Goal: Task Accomplishment & Management: Use online tool/utility

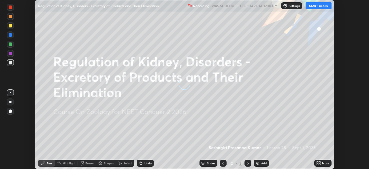
scroll to position [169, 369]
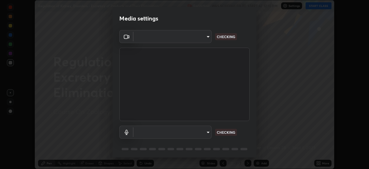
type input "0acba3b956650a6650c5664b97f3b396654fc9691dbf7dca78d34d57b57889b9"
click at [198, 132] on body "Erase all Regulation of Kidney, Disorders - Excretory of Products and Their Eli…" at bounding box center [184, 84] width 369 height 169
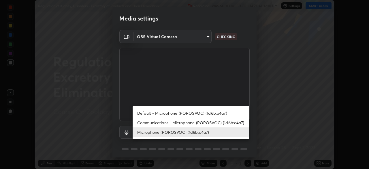
click at [183, 122] on li "Communications - Microphone (POROSVOC) (1d6b:a4a7)" at bounding box center [191, 123] width 117 height 10
type input "communications"
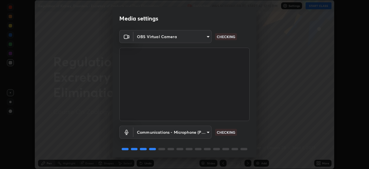
scroll to position [20, 0]
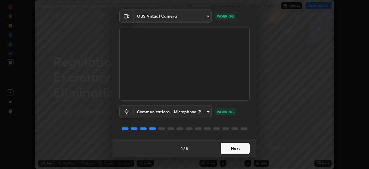
click at [227, 145] on button "Next" at bounding box center [235, 149] width 29 height 12
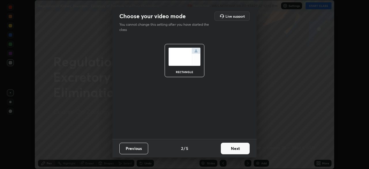
click at [230, 149] on button "Next" at bounding box center [235, 149] width 29 height 12
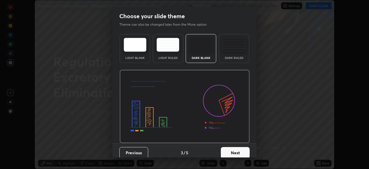
click at [229, 152] on button "Next" at bounding box center [235, 153] width 29 height 12
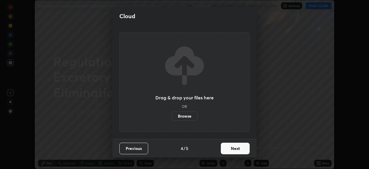
click at [230, 150] on button "Next" at bounding box center [235, 149] width 29 height 12
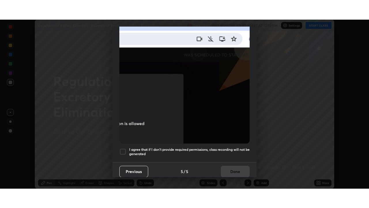
scroll to position [138, 0]
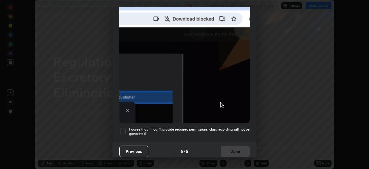
click at [222, 127] on h5 "I agree that if I don't provide required permissions, class recording will not …" at bounding box center [189, 131] width 121 height 9
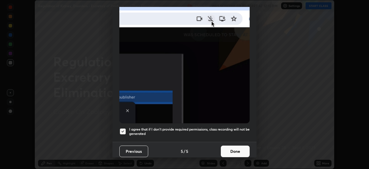
click at [235, 146] on button "Done" at bounding box center [235, 151] width 29 height 12
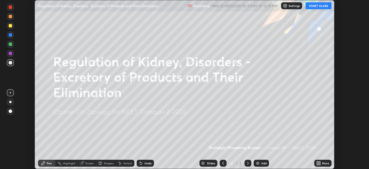
click at [319, 7] on button "START CLASS" at bounding box center [319, 5] width 26 height 7
click at [320, 163] on icon at bounding box center [319, 163] width 1 height 1
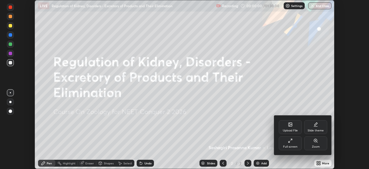
click at [234, 126] on div at bounding box center [184, 84] width 369 height 169
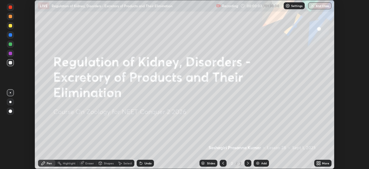
click at [321, 163] on icon at bounding box center [319, 163] width 5 height 5
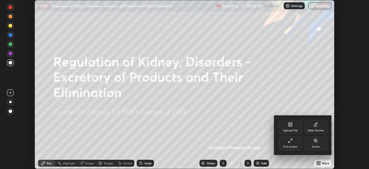
click at [290, 130] on div "Upload File" at bounding box center [290, 130] width 15 height 3
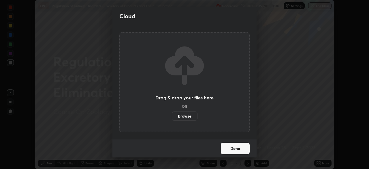
click at [185, 115] on label "Browse" at bounding box center [185, 115] width 26 height 9
click at [172, 115] on input "Browse" at bounding box center [172, 115] width 0 height 9
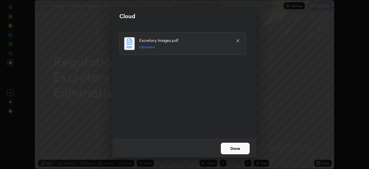
click at [236, 147] on button "Done" at bounding box center [235, 149] width 29 height 12
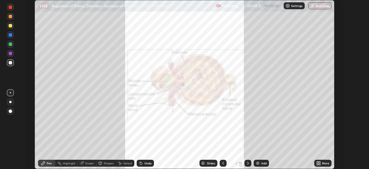
click at [224, 163] on icon at bounding box center [223, 163] width 5 height 5
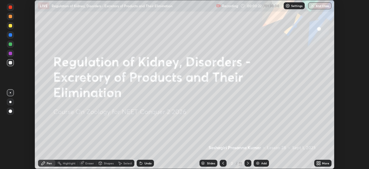
click at [319, 165] on icon at bounding box center [319, 163] width 1 height 1
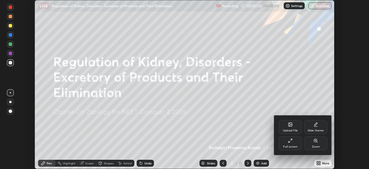
click at [287, 141] on div "Full screen" at bounding box center [290, 143] width 23 height 14
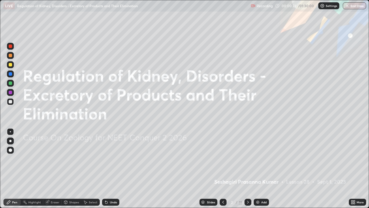
scroll to position [208, 369]
click at [247, 169] on icon at bounding box center [248, 202] width 2 height 3
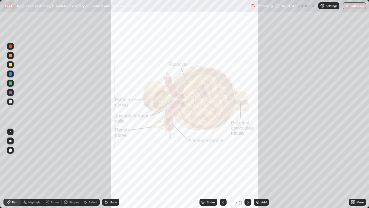
click at [223, 169] on icon at bounding box center [223, 202] width 5 height 5
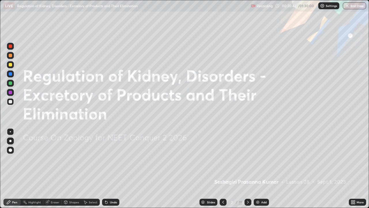
click at [258, 169] on img at bounding box center [258, 202] width 5 height 5
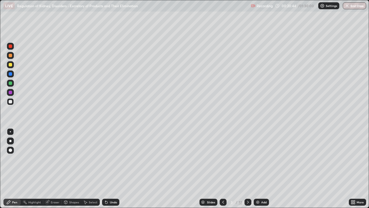
click at [208, 169] on div "Slides" at bounding box center [211, 202] width 8 height 3
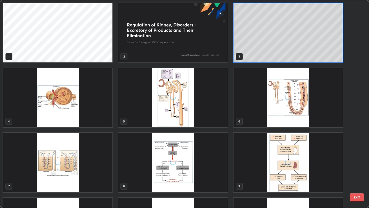
scroll to position [52, 0]
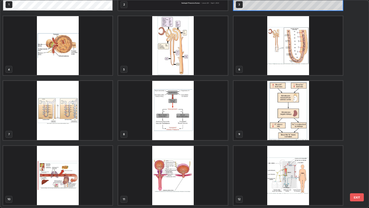
click at [165, 129] on img "grid" at bounding box center [172, 110] width 109 height 59
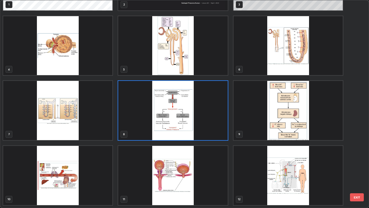
click at [166, 132] on img "grid" at bounding box center [172, 110] width 109 height 59
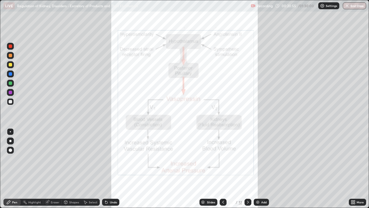
click at [11, 83] on div at bounding box center [10, 82] width 3 height 3
click at [10, 93] on div at bounding box center [10, 92] width 3 height 3
click at [110, 169] on div "Undo" at bounding box center [110, 202] width 17 height 7
click at [112, 169] on div "Undo" at bounding box center [113, 202] width 7 height 3
click at [259, 169] on img at bounding box center [258, 202] width 5 height 5
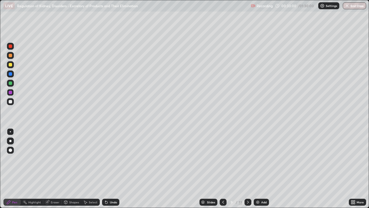
click at [111, 169] on div "Undo" at bounding box center [113, 202] width 7 height 3
click at [113, 169] on div "Undo" at bounding box center [113, 202] width 7 height 3
click at [112, 169] on div "Undo" at bounding box center [113, 202] width 7 height 3
click at [9, 74] on div at bounding box center [10, 73] width 3 height 3
click at [9, 64] on div at bounding box center [10, 64] width 3 height 3
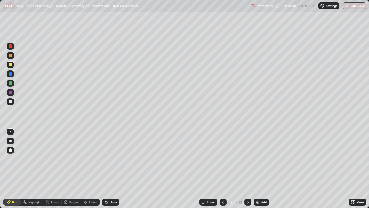
click at [223, 169] on icon at bounding box center [223, 202] width 5 height 5
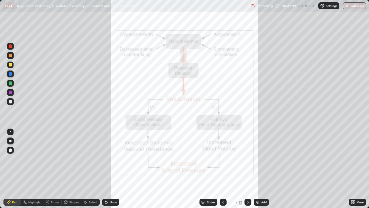
click at [247, 169] on icon at bounding box center [248, 202] width 5 height 5
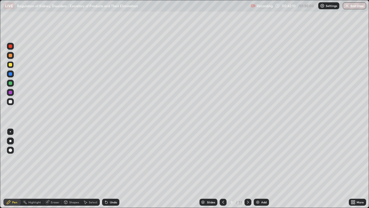
click at [247, 169] on icon at bounding box center [248, 202] width 5 height 5
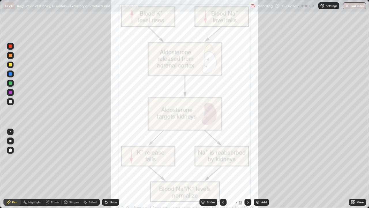
click at [248, 169] on icon at bounding box center [248, 202] width 5 height 5
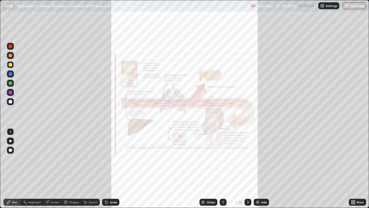
click at [257, 169] on img at bounding box center [258, 202] width 5 height 5
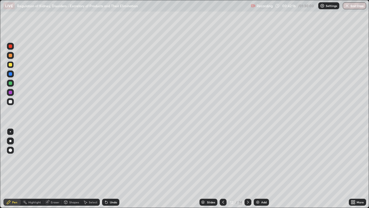
click at [11, 76] on div at bounding box center [10, 73] width 7 height 7
click at [11, 93] on div at bounding box center [10, 92] width 3 height 3
click at [11, 65] on div at bounding box center [10, 64] width 3 height 3
click at [110, 169] on div "Undo" at bounding box center [113, 202] width 7 height 3
click at [111, 169] on div "Undo" at bounding box center [113, 202] width 7 height 3
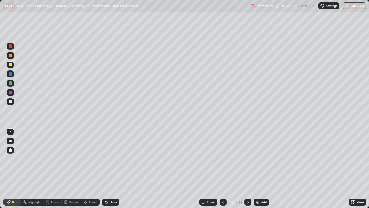
click at [10, 83] on div at bounding box center [10, 82] width 3 height 3
click at [10, 92] on div at bounding box center [10, 92] width 3 height 3
click at [248, 169] on icon at bounding box center [248, 202] width 5 height 5
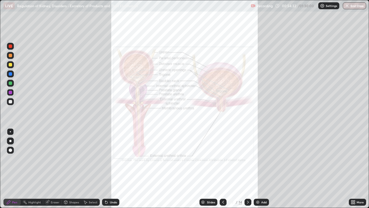
click at [223, 169] on icon at bounding box center [223, 202] width 5 height 5
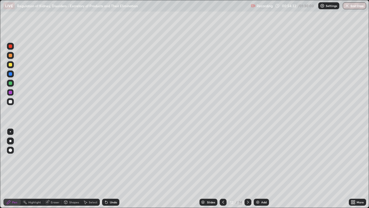
click at [223, 169] on icon at bounding box center [223, 202] width 5 height 5
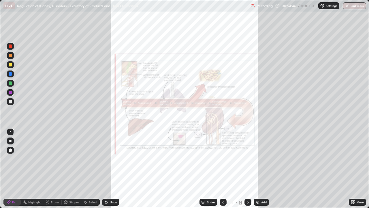
click at [354, 169] on icon at bounding box center [354, 200] width 1 height 1
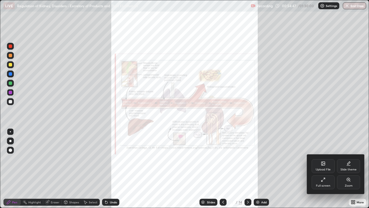
click at [348, 169] on div "Zoom" at bounding box center [349, 185] width 8 height 3
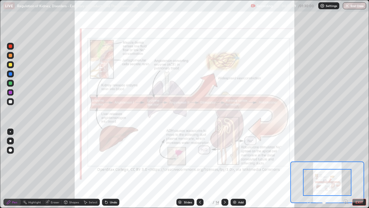
click at [346, 169] on icon at bounding box center [346, 202] width 6 height 6
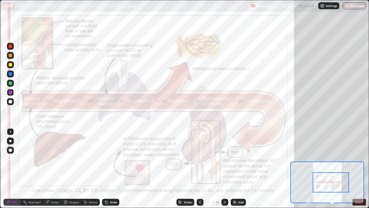
click at [11, 92] on div at bounding box center [10, 92] width 3 height 3
click at [357, 169] on button "EXIT" at bounding box center [360, 202] width 14 height 7
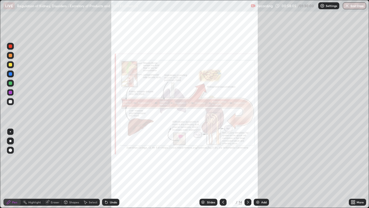
click at [247, 169] on div at bounding box center [248, 202] width 7 height 7
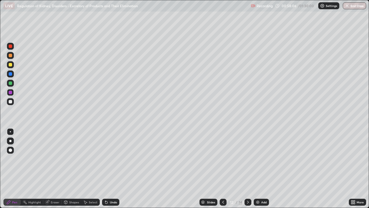
click at [248, 169] on icon at bounding box center [248, 202] width 5 height 5
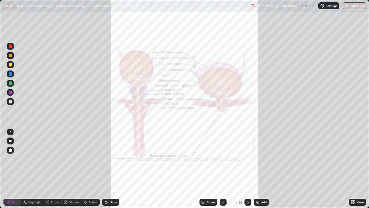
click at [354, 169] on icon at bounding box center [354, 202] width 1 height 1
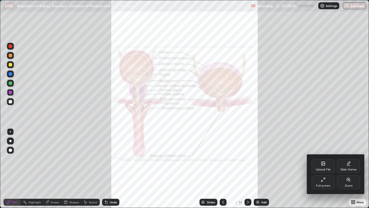
click at [347, 169] on div "Zoom" at bounding box center [349, 185] width 8 height 3
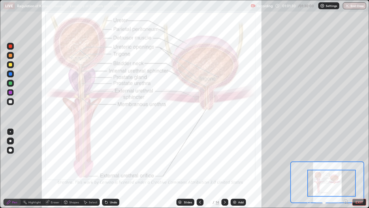
click at [10, 73] on div at bounding box center [10, 73] width 3 height 3
click at [50, 169] on div "Eraser" at bounding box center [52, 202] width 18 height 7
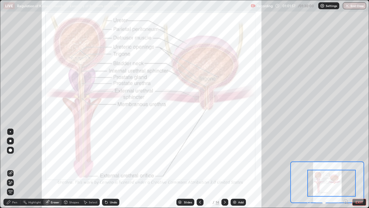
click at [15, 169] on div "Pen" at bounding box center [14, 202] width 5 height 3
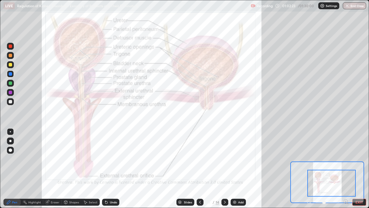
click at [10, 91] on div at bounding box center [10, 92] width 3 height 3
click at [10, 55] on div at bounding box center [10, 55] width 3 height 3
click at [110, 169] on div "Undo" at bounding box center [113, 202] width 7 height 3
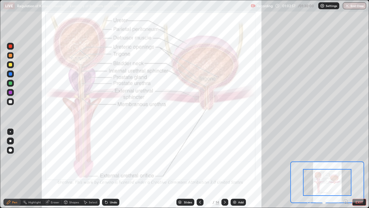
click at [11, 46] on div at bounding box center [10, 45] width 3 height 3
click at [12, 83] on div at bounding box center [10, 83] width 7 height 7
click at [13, 76] on div at bounding box center [10, 73] width 7 height 7
click at [356, 169] on button "EXIT" at bounding box center [360, 202] width 14 height 7
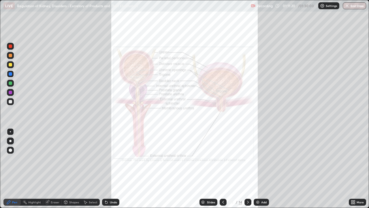
click at [248, 169] on icon at bounding box center [248, 202] width 5 height 5
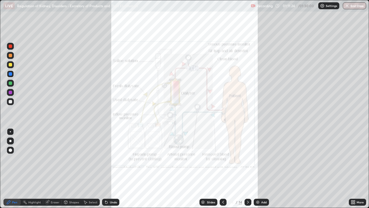
click at [354, 169] on icon at bounding box center [354, 200] width 1 height 1
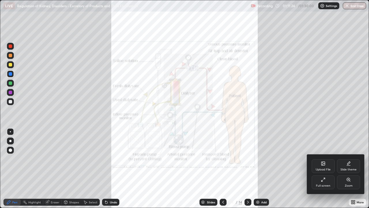
click at [349, 169] on div "Zoom" at bounding box center [349, 185] width 8 height 3
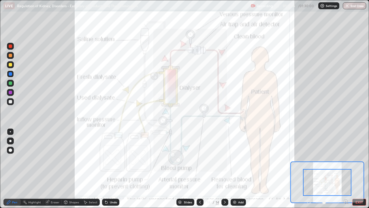
click at [10, 93] on div at bounding box center [10, 92] width 3 height 3
click at [110, 169] on div "Undo" at bounding box center [113, 202] width 7 height 3
click at [355, 169] on button "EXIT" at bounding box center [360, 202] width 14 height 7
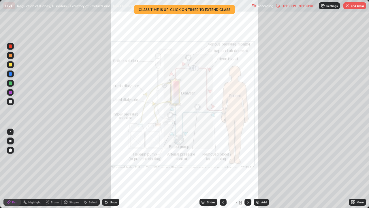
click at [353, 5] on button "End Class" at bounding box center [355, 5] width 23 height 7
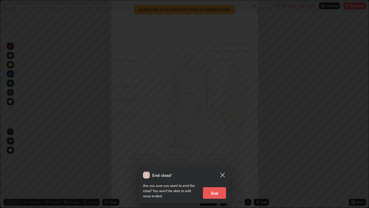
click at [214, 169] on button "End" at bounding box center [214, 193] width 23 height 12
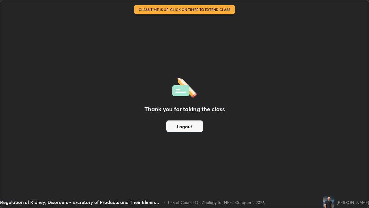
click at [187, 125] on button "Logout" at bounding box center [185, 126] width 37 height 12
